Goal: Task Accomplishment & Management: Complete application form

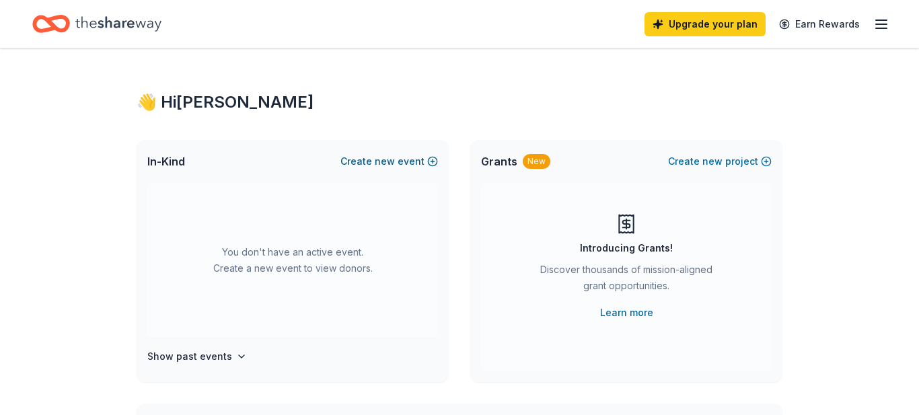
click at [371, 167] on button "Create new event" at bounding box center [390, 161] width 98 height 16
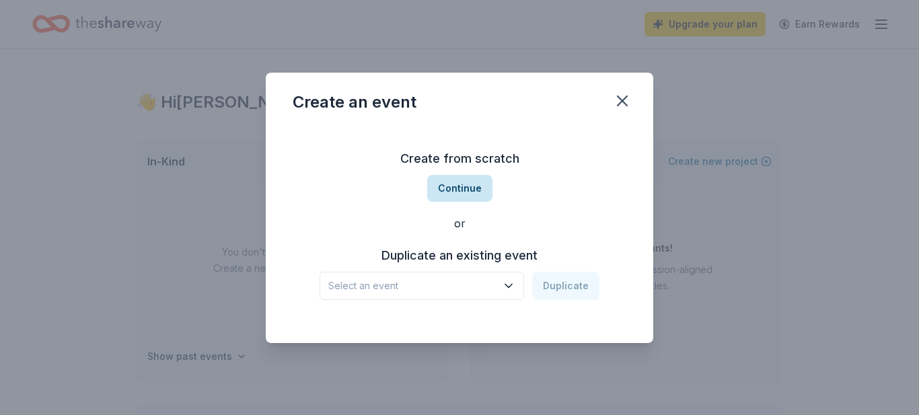
click at [462, 182] on button "Continue" at bounding box center [459, 188] width 65 height 27
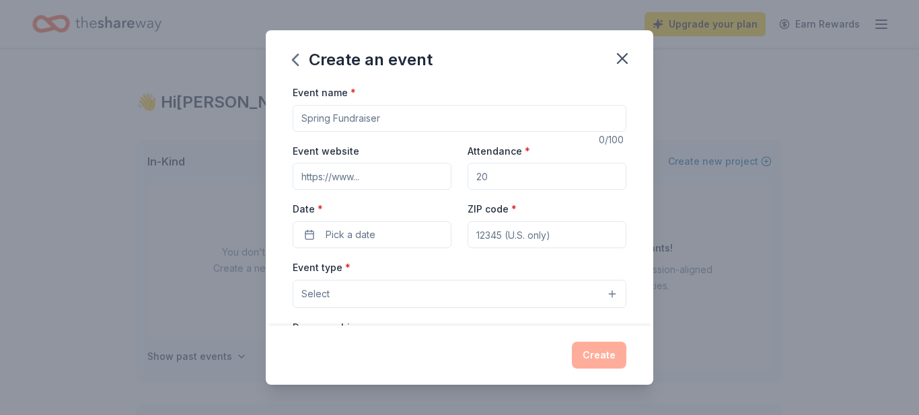
click at [397, 123] on input "Event name *" at bounding box center [460, 118] width 334 height 27
type input "Fall Festival"
type input "www.ccacleburne.org"
type input "100"
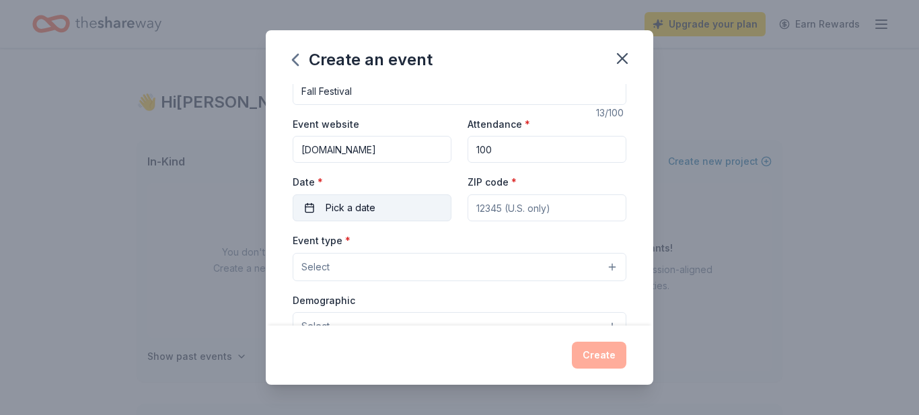
click at [302, 211] on button "Pick a date" at bounding box center [372, 208] width 159 height 27
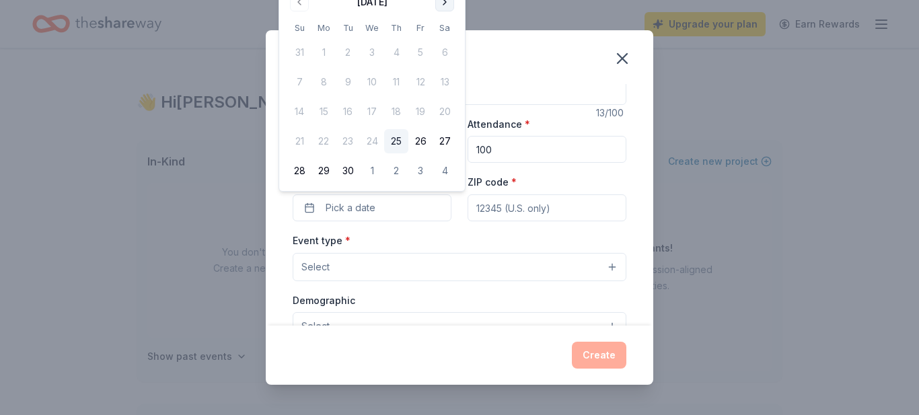
click at [444, 1] on button "Go to next month" at bounding box center [444, 2] width 19 height 19
click at [441, 110] on button "18" at bounding box center [445, 112] width 24 height 24
click at [495, 207] on input "ZIP code *" at bounding box center [547, 208] width 159 height 27
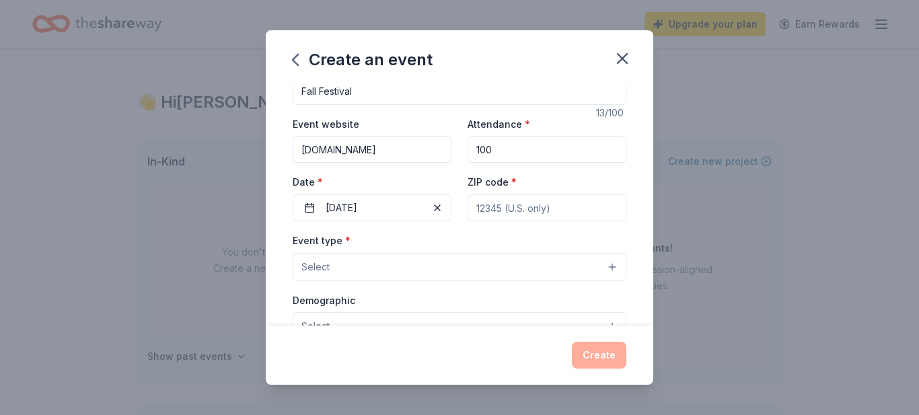
type input "76033"
click at [534, 262] on button "Select" at bounding box center [460, 267] width 334 height 28
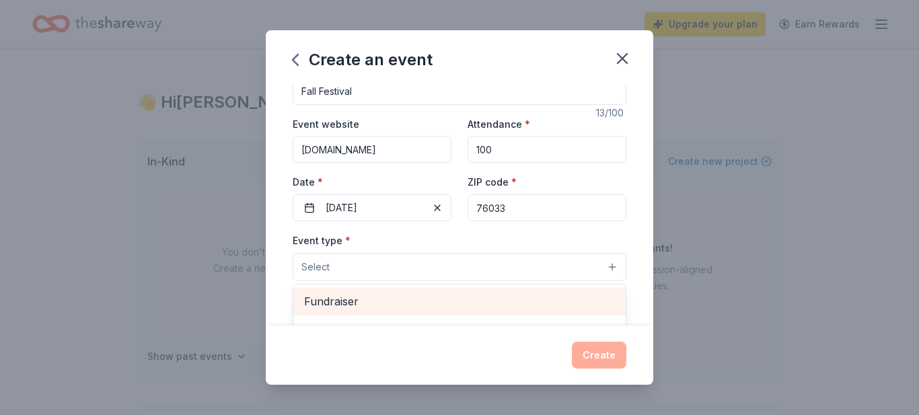
click at [507, 298] on span "Fundraiser" at bounding box center [459, 301] width 311 height 17
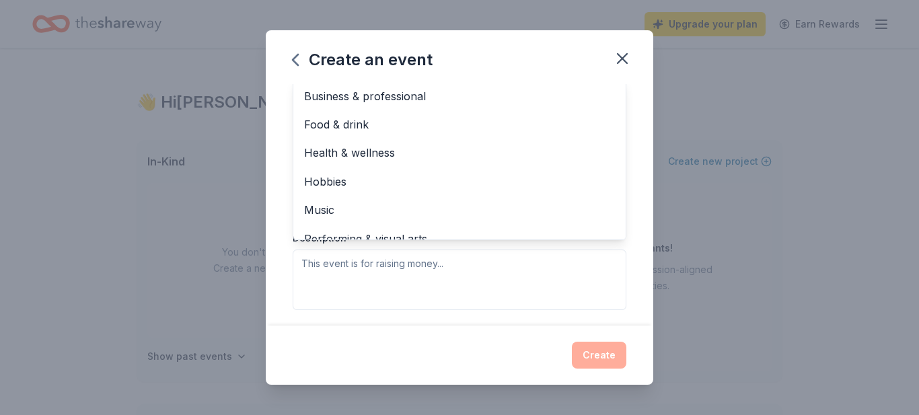
scroll to position [236, 0]
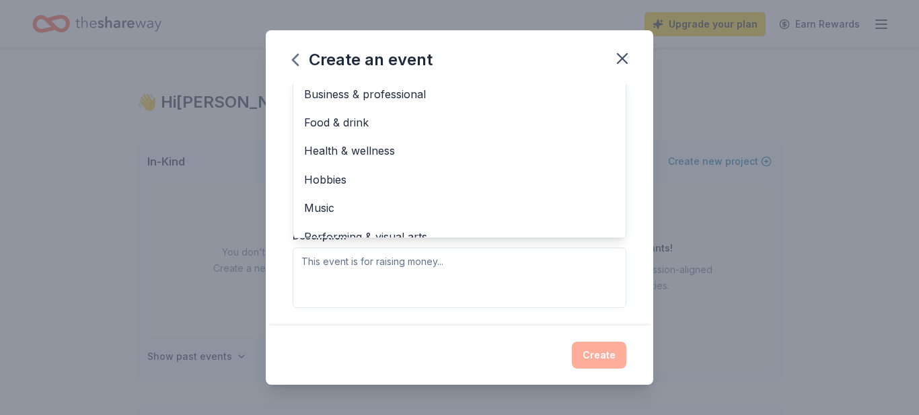
click at [507, 268] on div "Event type * Fundraiser Business & professional Food & drink Health & wellness …" at bounding box center [460, 166] width 334 height 285
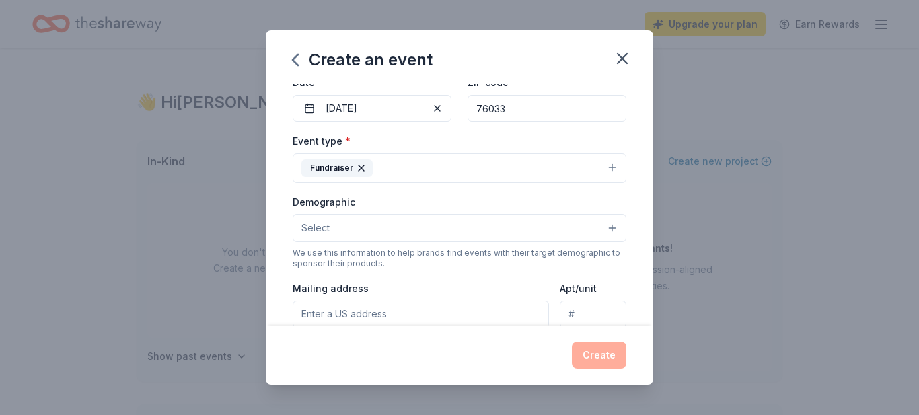
scroll to position [128, 0]
click at [508, 234] on button "Select" at bounding box center [460, 227] width 334 height 28
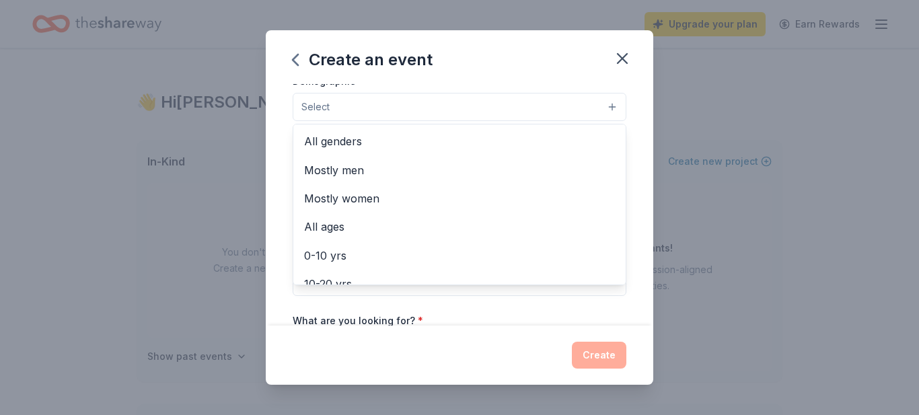
scroll to position [252, 0]
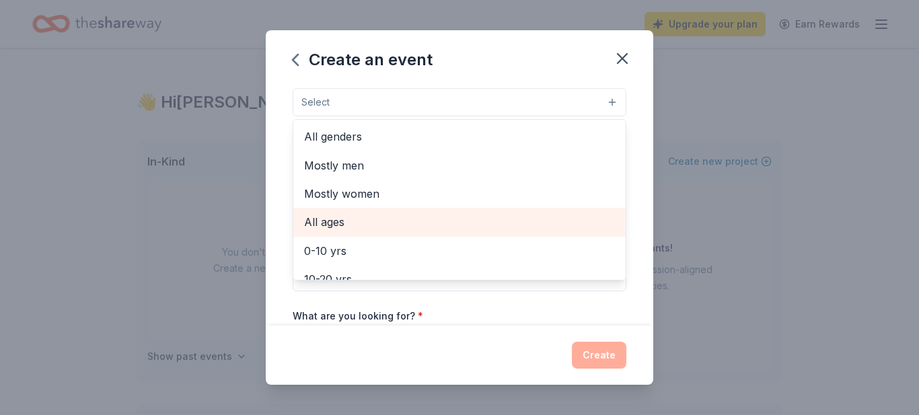
click at [447, 227] on span "All ages" at bounding box center [459, 221] width 311 height 17
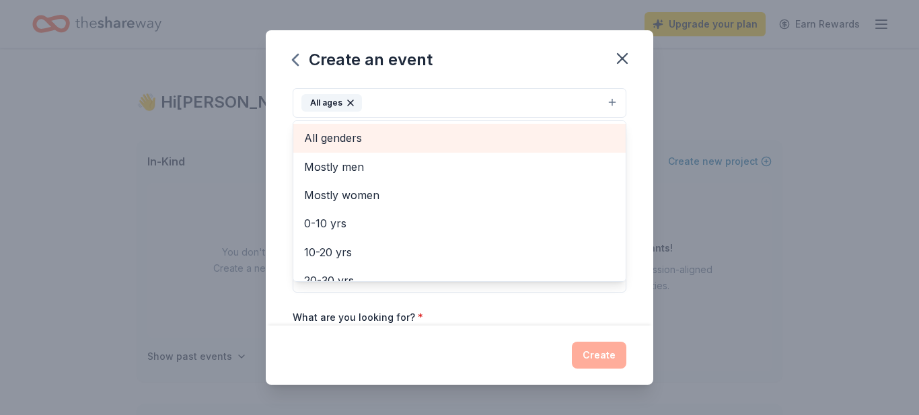
click at [492, 141] on span "All genders" at bounding box center [459, 137] width 311 height 17
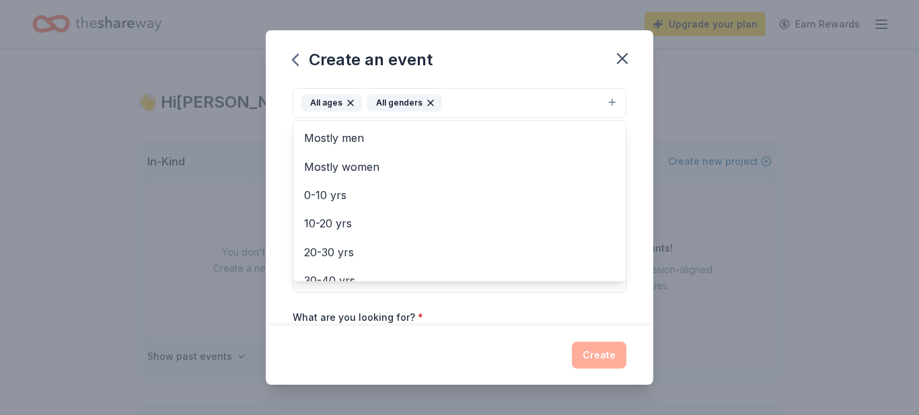
click at [639, 155] on div "Event name * Fall Festival 13 /100 Event website www.ccacleburne.org Attendance…" at bounding box center [460, 205] width 388 height 242
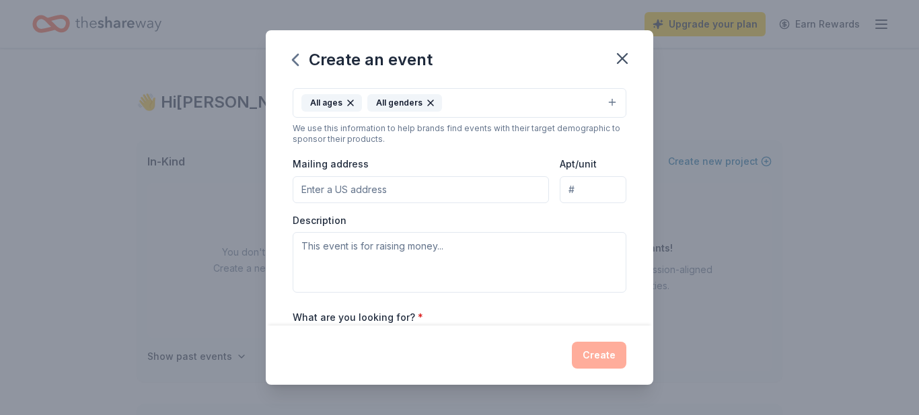
click at [505, 187] on input "Mailing address" at bounding box center [421, 189] width 256 height 27
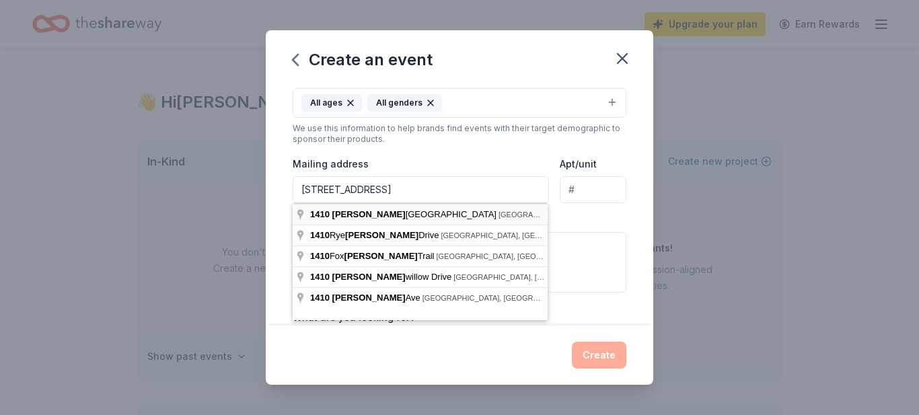
type input "1410 Glenhaven Drive, Cleburne, TX, 76033"
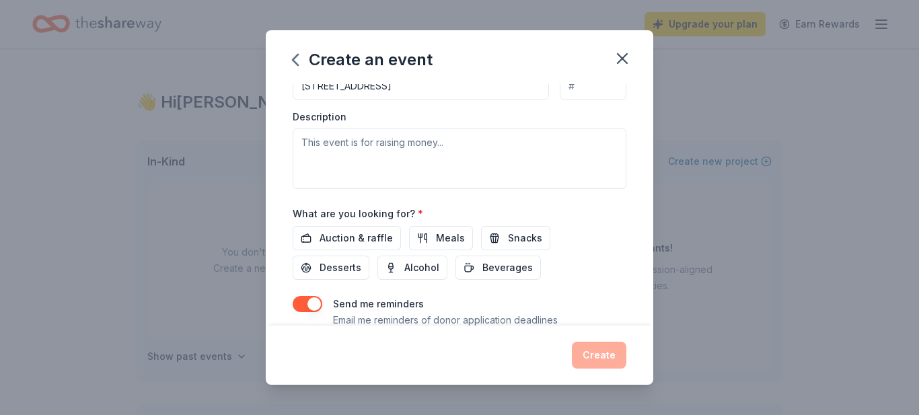
scroll to position [375, 0]
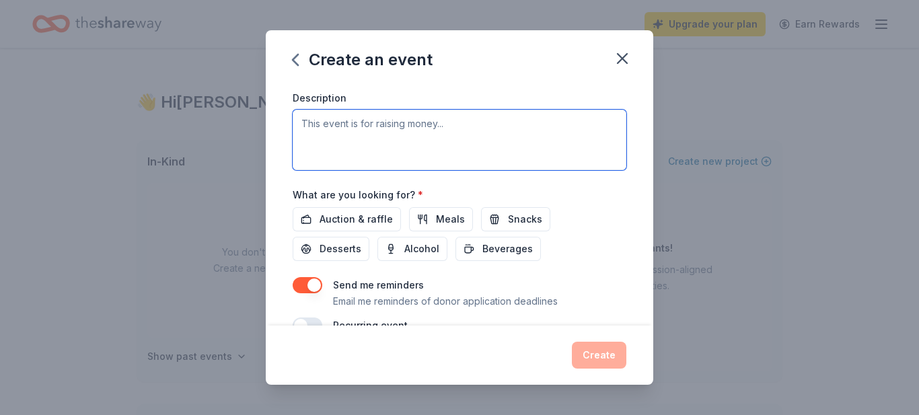
click at [530, 150] on textarea at bounding box center [460, 140] width 334 height 61
click at [506, 125] on textarea "This event raises money to help pay teachers, maintence on the school, and teac…" at bounding box center [460, 140] width 334 height 61
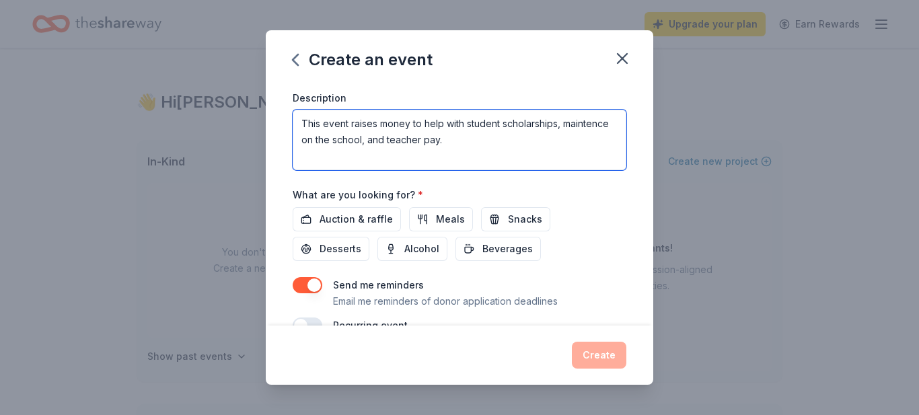
click at [589, 122] on textarea "This event raises money to help with student scholarships, maintence on the sch…" at bounding box center [460, 140] width 334 height 61
click at [584, 124] on textarea "This event raises money to help with student scholarships, maintence on the sch…" at bounding box center [460, 140] width 334 height 61
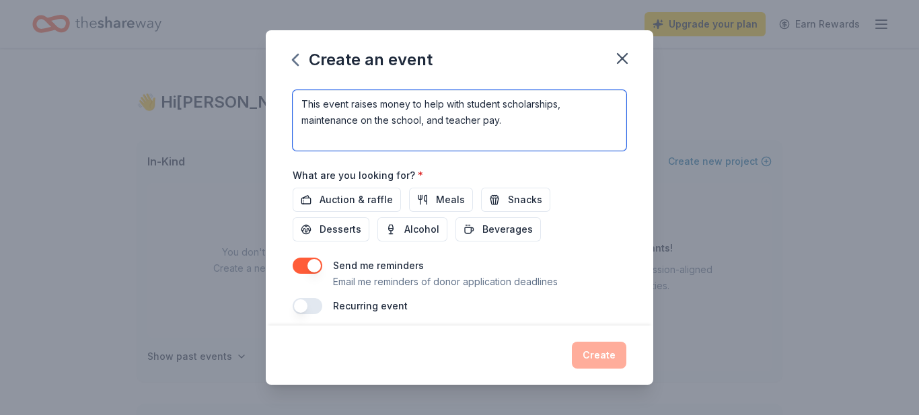
scroll to position [405, 0]
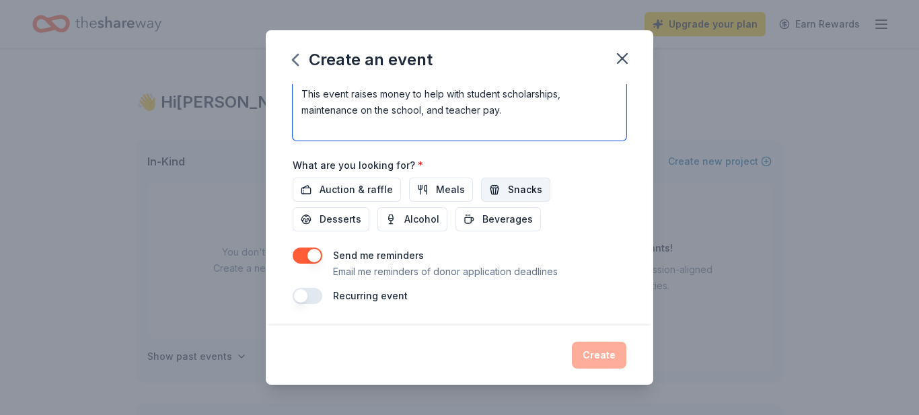
type textarea "This event raises money to help with student scholarships, maintenance on the s…"
click at [524, 184] on span "Snacks" at bounding box center [525, 190] width 34 height 16
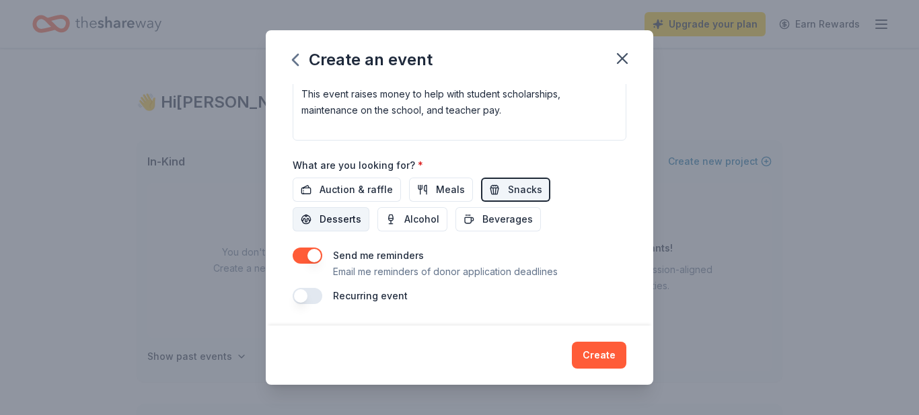
click at [370, 207] on button "Desserts" at bounding box center [331, 219] width 77 height 24
click at [453, 195] on span "Meals" at bounding box center [450, 190] width 29 height 16
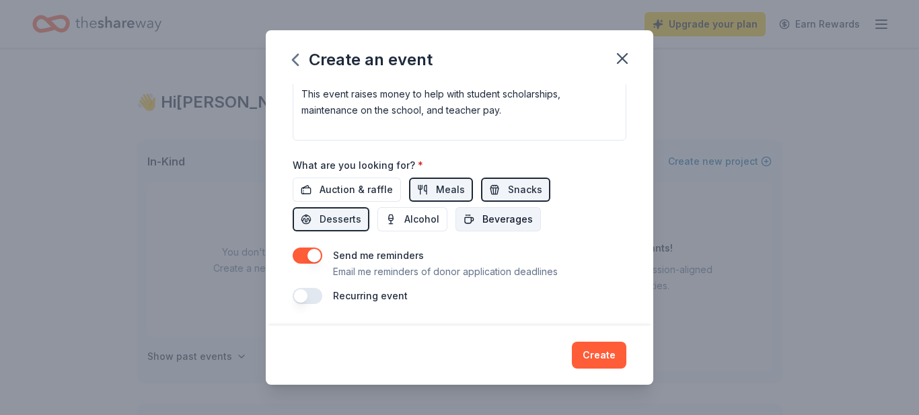
click at [483, 218] on span "Beverages" at bounding box center [508, 219] width 50 height 16
click at [308, 258] on button "button" at bounding box center [308, 256] width 30 height 16
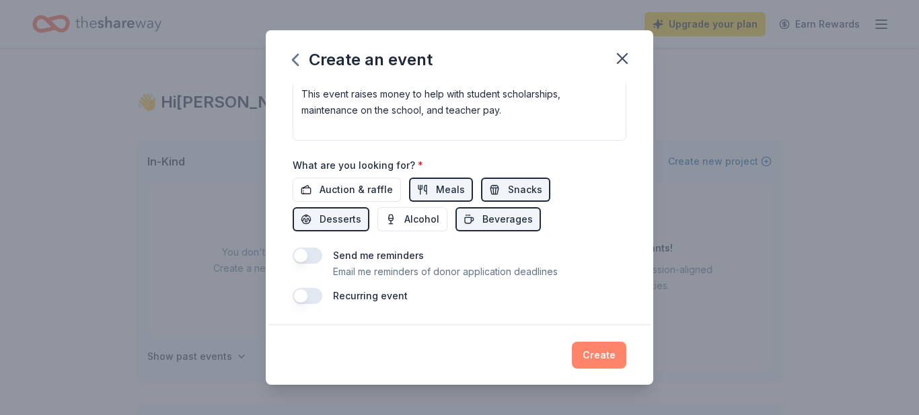
click at [582, 357] on button "Create" at bounding box center [599, 355] width 55 height 27
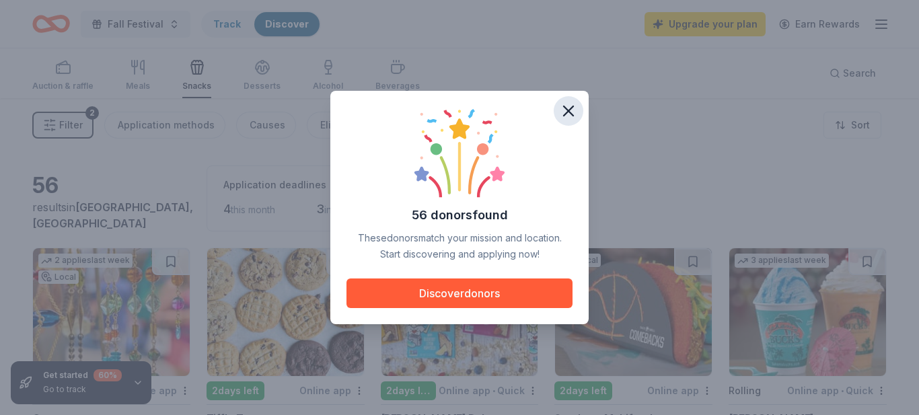
click at [563, 112] on icon "button" at bounding box center [568, 111] width 19 height 19
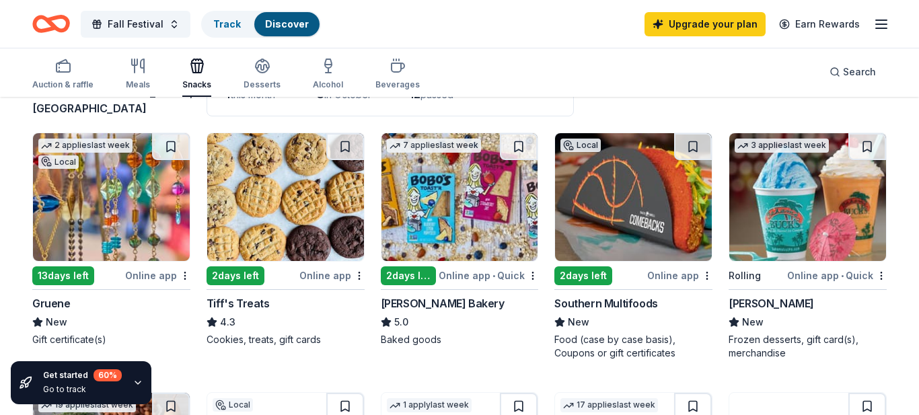
scroll to position [143, 0]
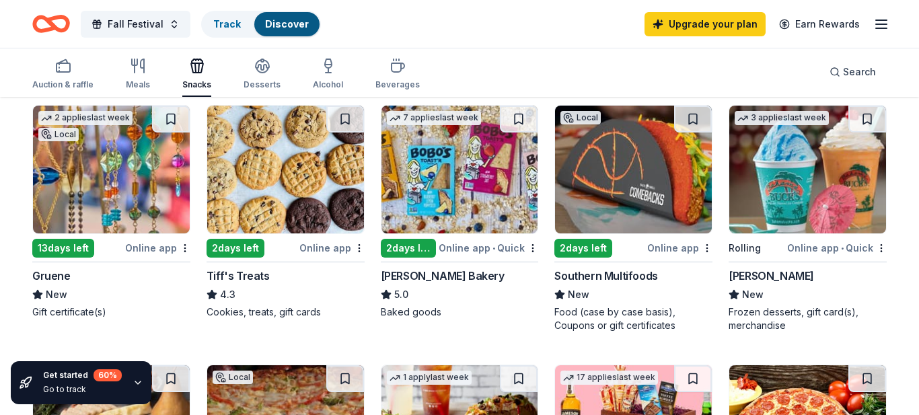
click at [114, 232] on img at bounding box center [111, 170] width 157 height 128
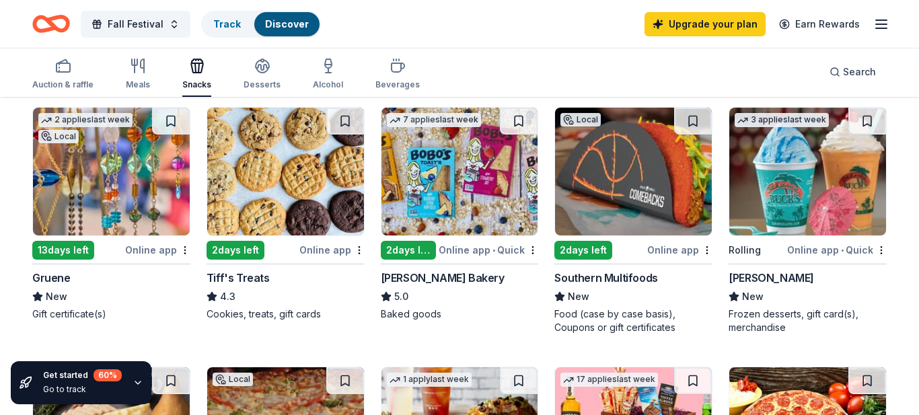
scroll to position [134, 0]
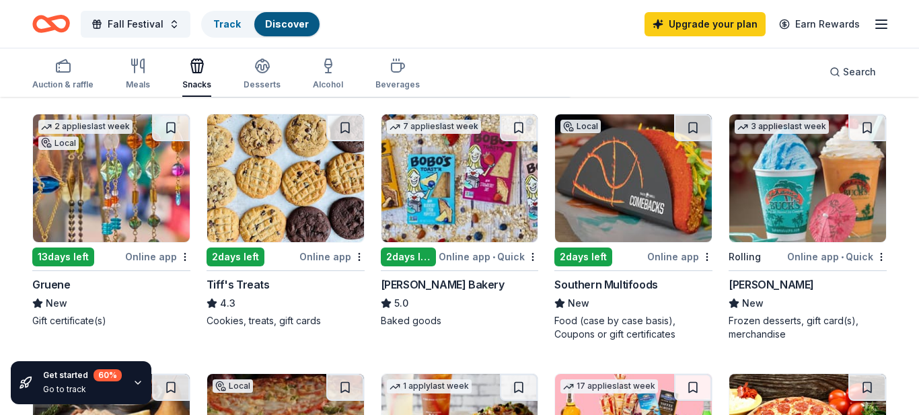
click at [652, 193] on img at bounding box center [633, 178] width 157 height 128
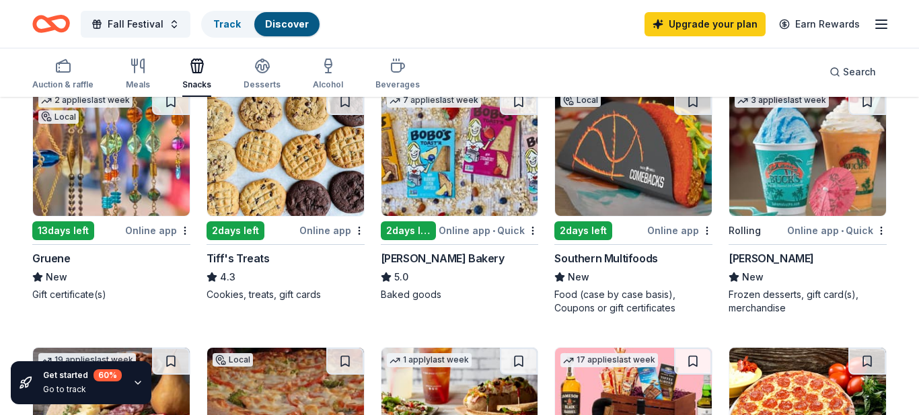
scroll to position [161, 0]
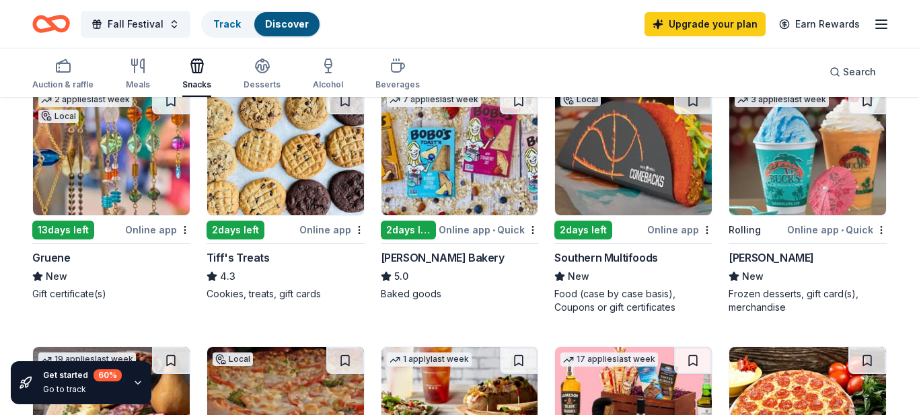
click at [770, 207] on img at bounding box center [808, 151] width 157 height 128
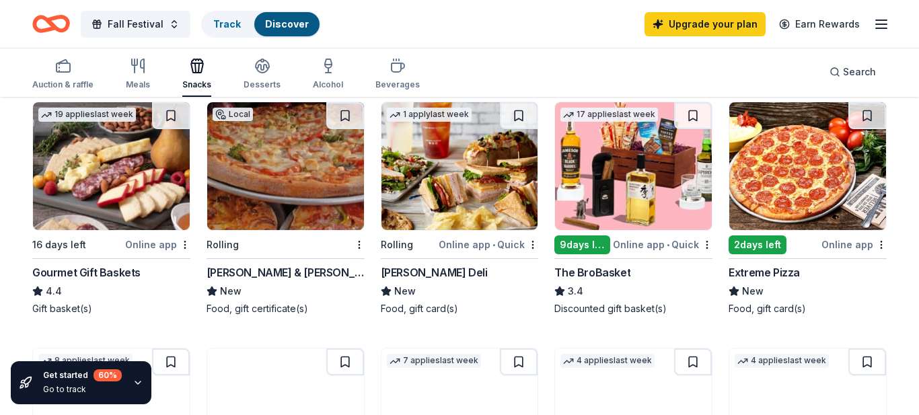
scroll to position [408, 0]
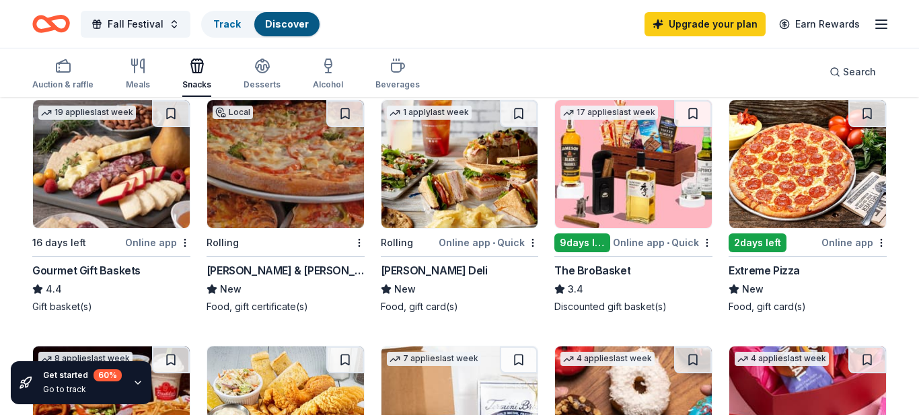
click at [420, 201] on img at bounding box center [460, 164] width 157 height 128
click at [47, 193] on img at bounding box center [111, 164] width 157 height 128
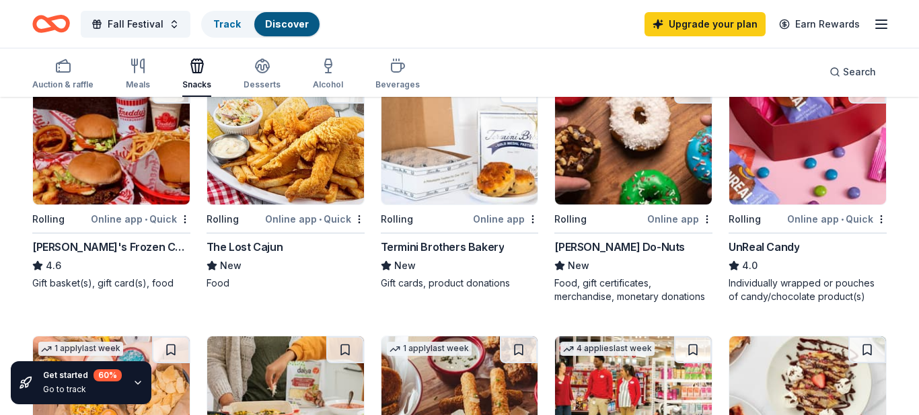
scroll to position [680, 0]
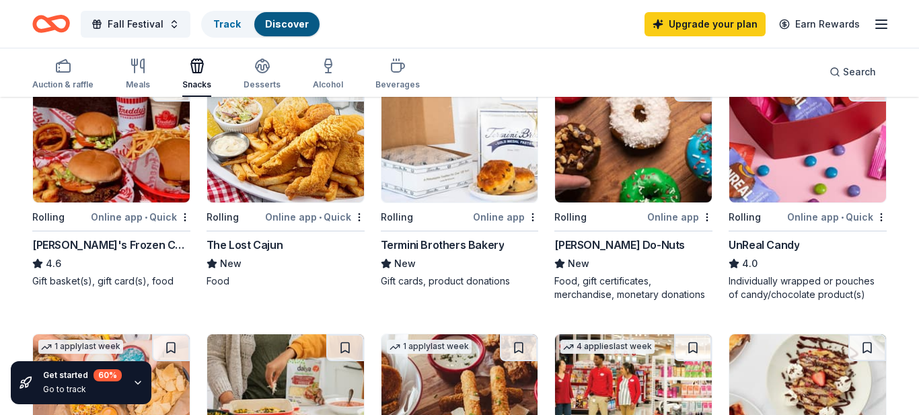
click at [87, 161] on img at bounding box center [111, 139] width 157 height 128
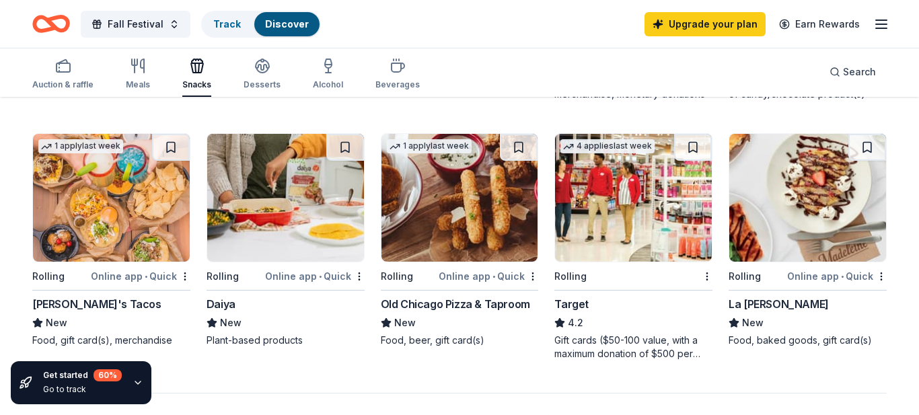
scroll to position [882, 0]
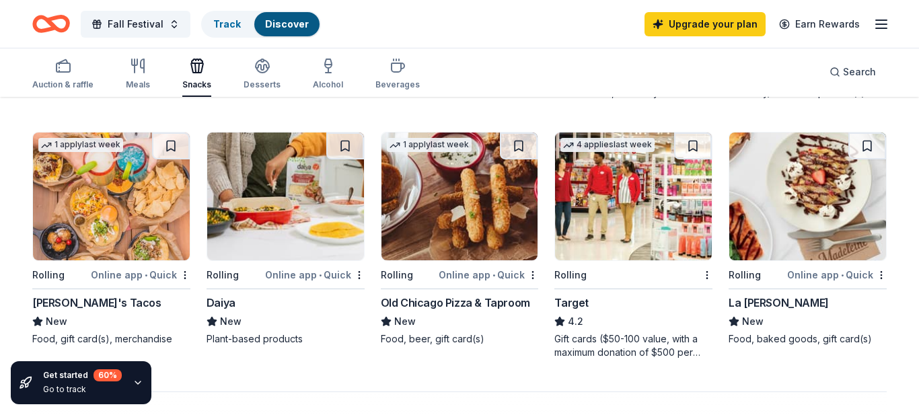
click at [146, 236] on img at bounding box center [111, 197] width 157 height 128
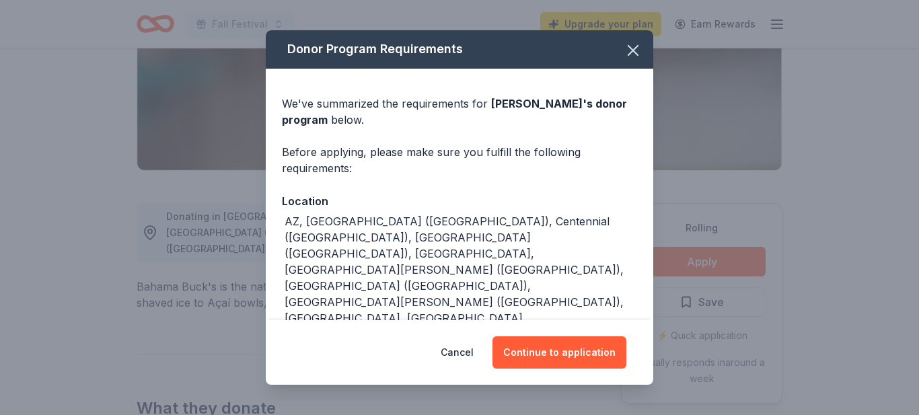
scroll to position [238, 0]
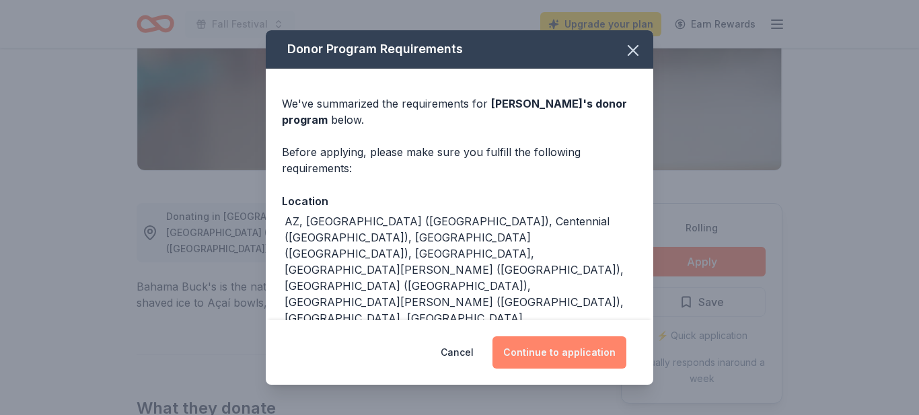
click at [600, 347] on button "Continue to application" at bounding box center [560, 353] width 134 height 32
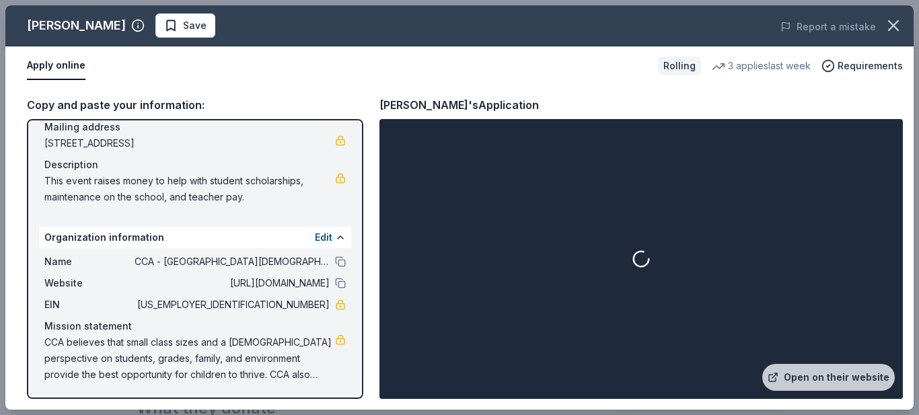
scroll to position [105, 0]
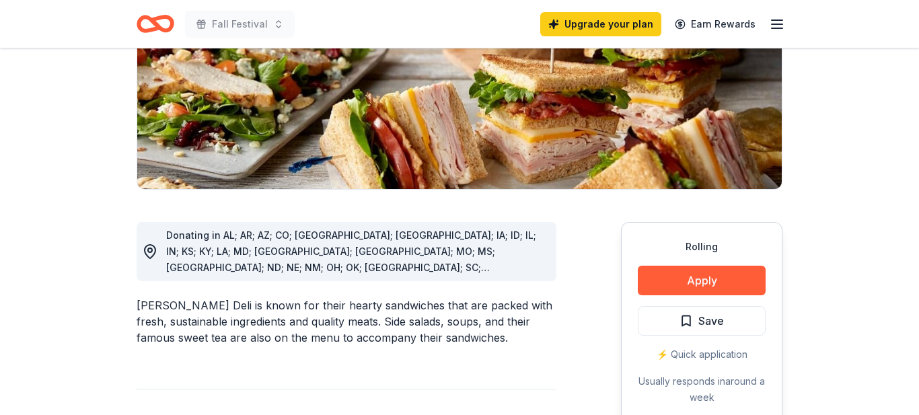
scroll to position [295, 0]
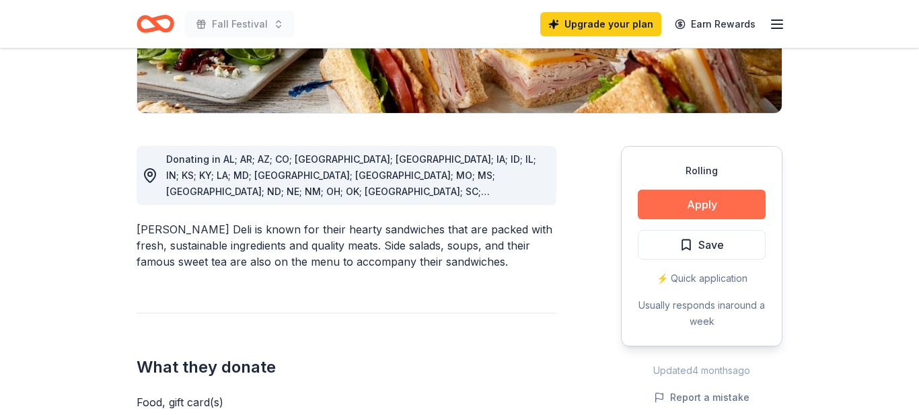
click at [713, 201] on button "Apply" at bounding box center [702, 205] width 128 height 30
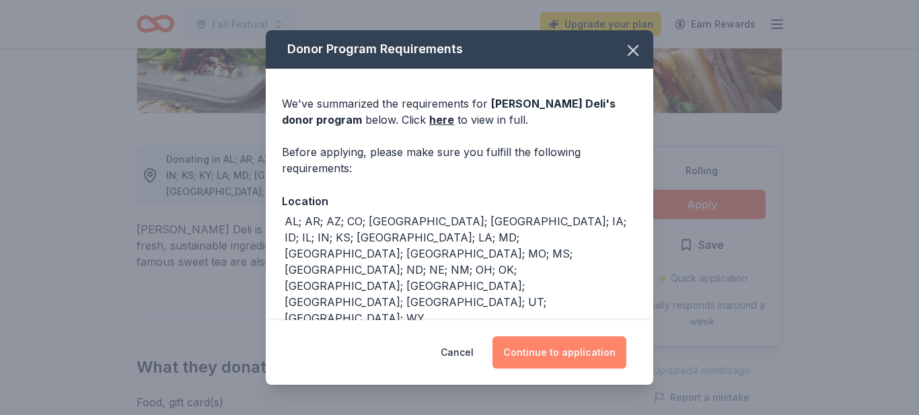
click at [600, 348] on button "Continue to application" at bounding box center [560, 353] width 134 height 32
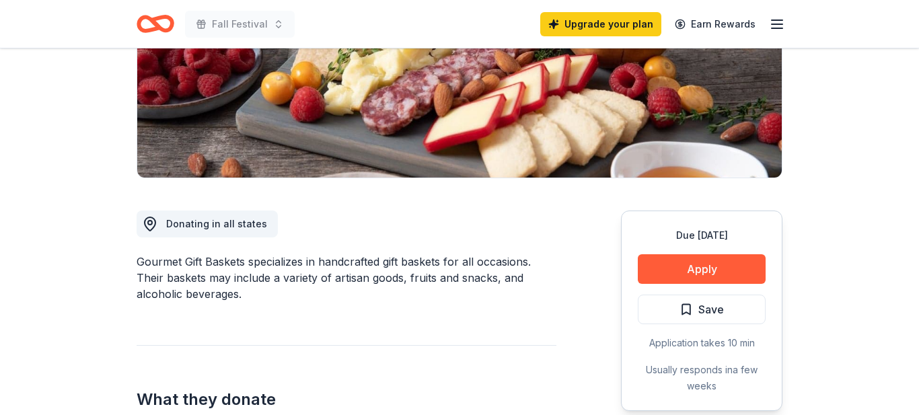
scroll to position [227, 0]
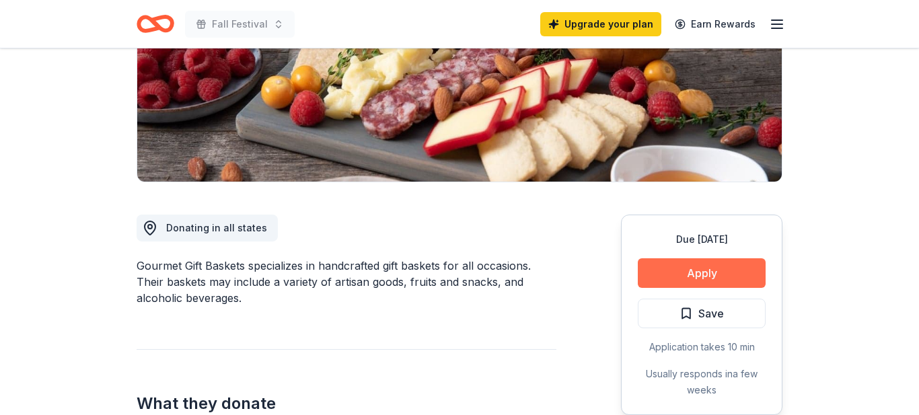
click at [707, 277] on button "Apply" at bounding box center [702, 273] width 128 height 30
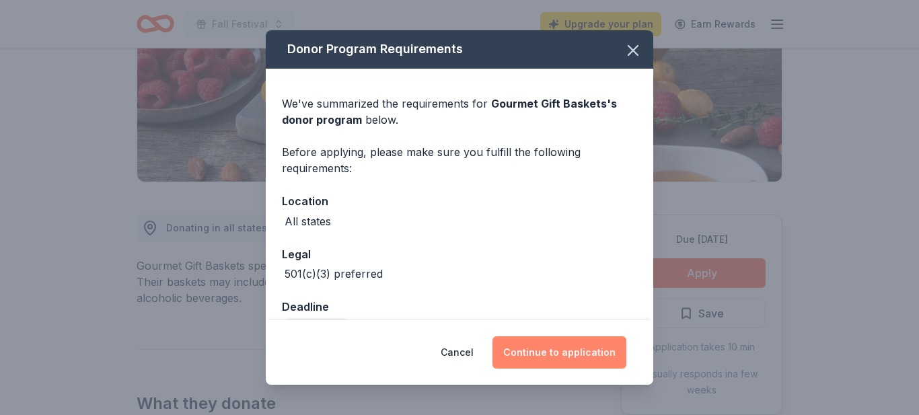
click at [568, 354] on button "Continue to application" at bounding box center [560, 353] width 134 height 32
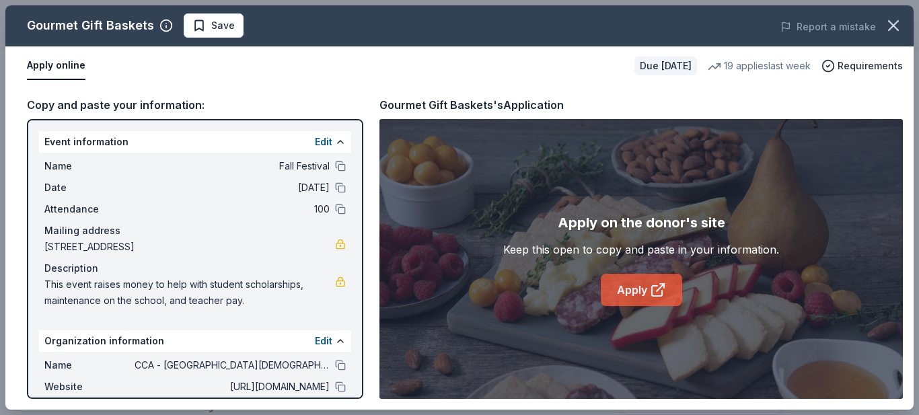
click at [617, 288] on link "Apply" at bounding box center [641, 290] width 81 height 32
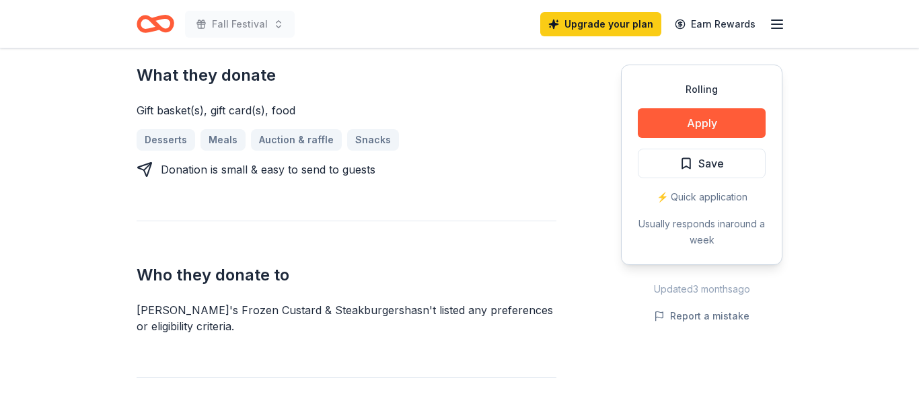
scroll to position [612, 0]
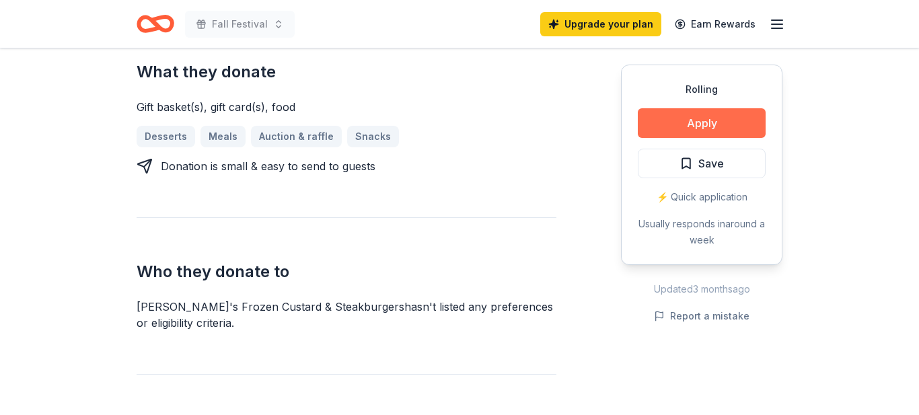
click at [717, 127] on button "Apply" at bounding box center [702, 123] width 128 height 30
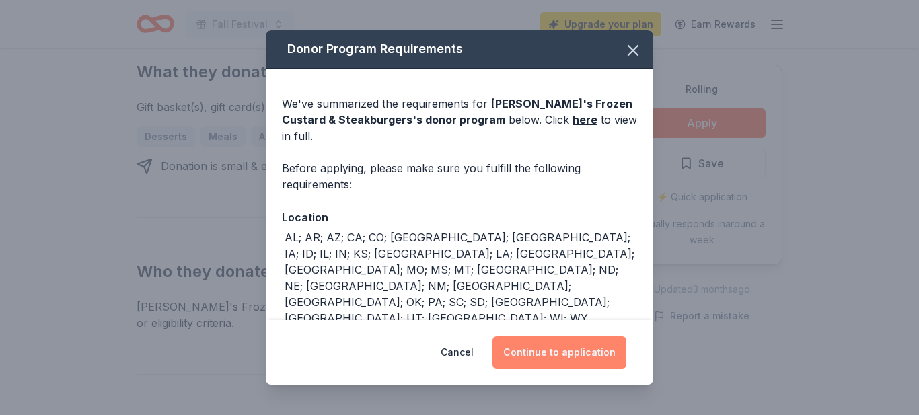
click at [573, 353] on button "Continue to application" at bounding box center [560, 353] width 134 height 32
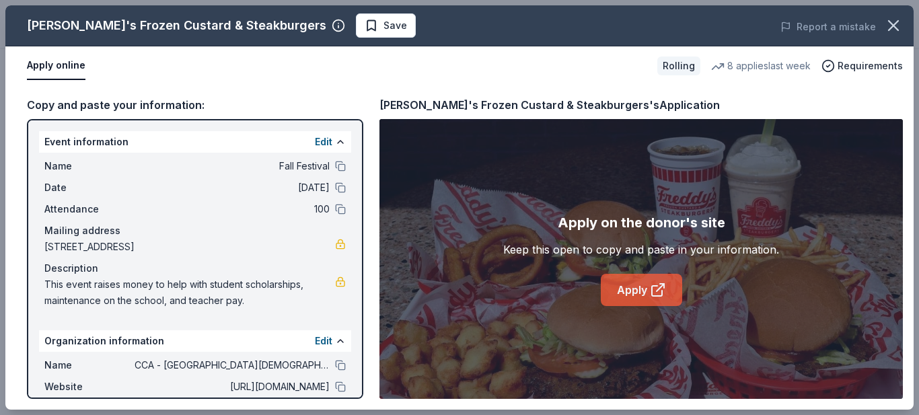
click at [640, 292] on link "Apply" at bounding box center [641, 290] width 81 height 32
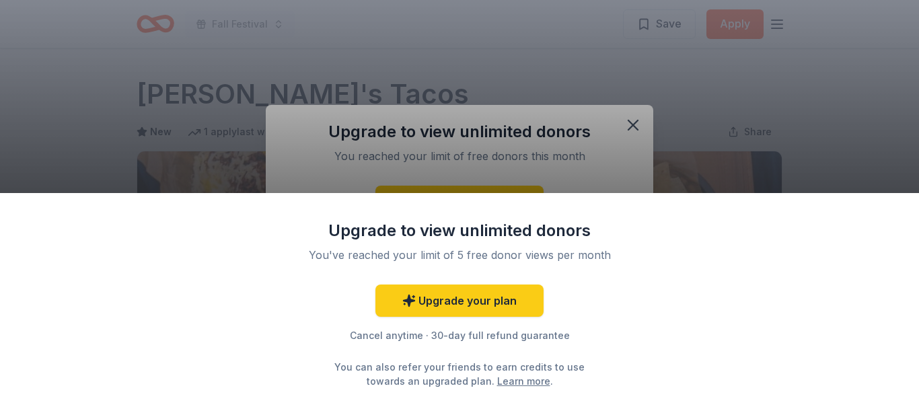
click at [723, 149] on div "Upgrade to view unlimited donors You've reached your limit of 5 free donor view…" at bounding box center [459, 207] width 919 height 415
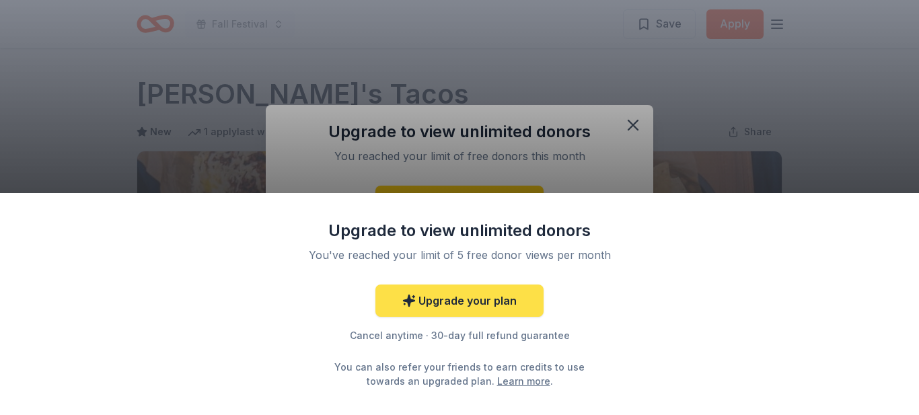
click at [493, 317] on link "Upgrade your plan" at bounding box center [460, 301] width 168 height 32
